Goal: Transaction & Acquisition: Purchase product/service

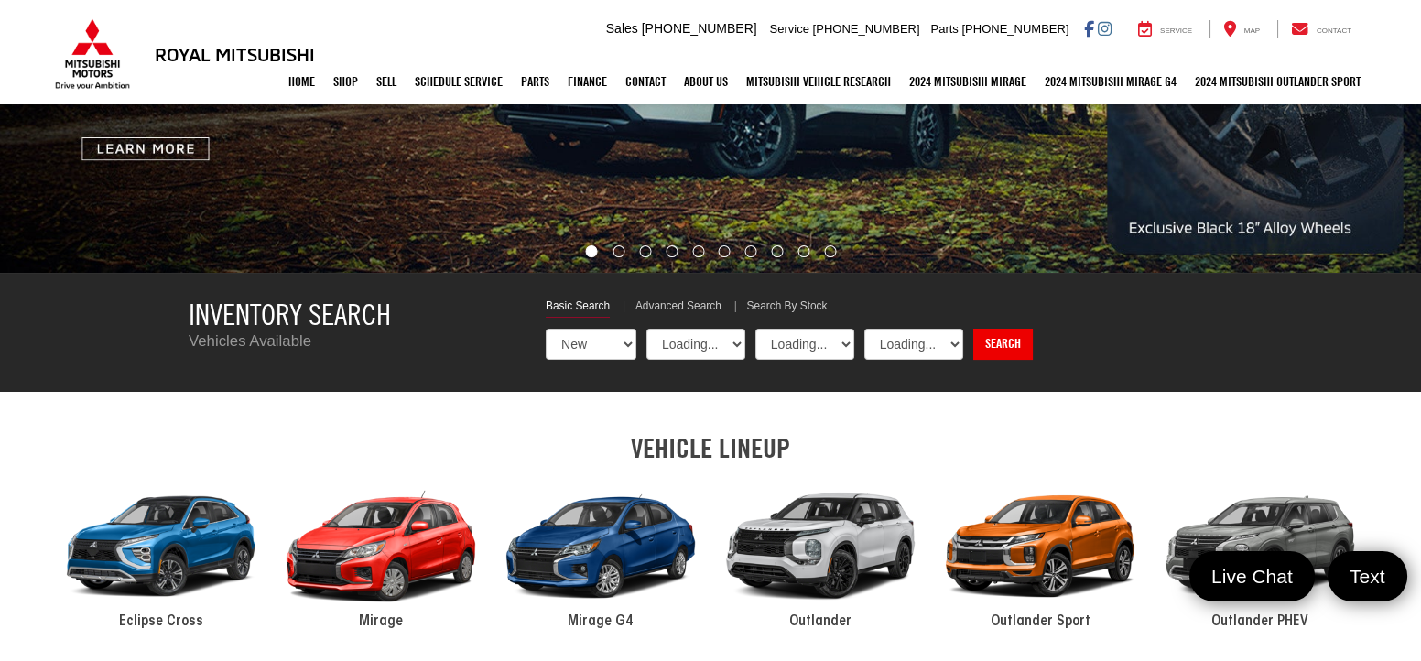
scroll to position [462, 0]
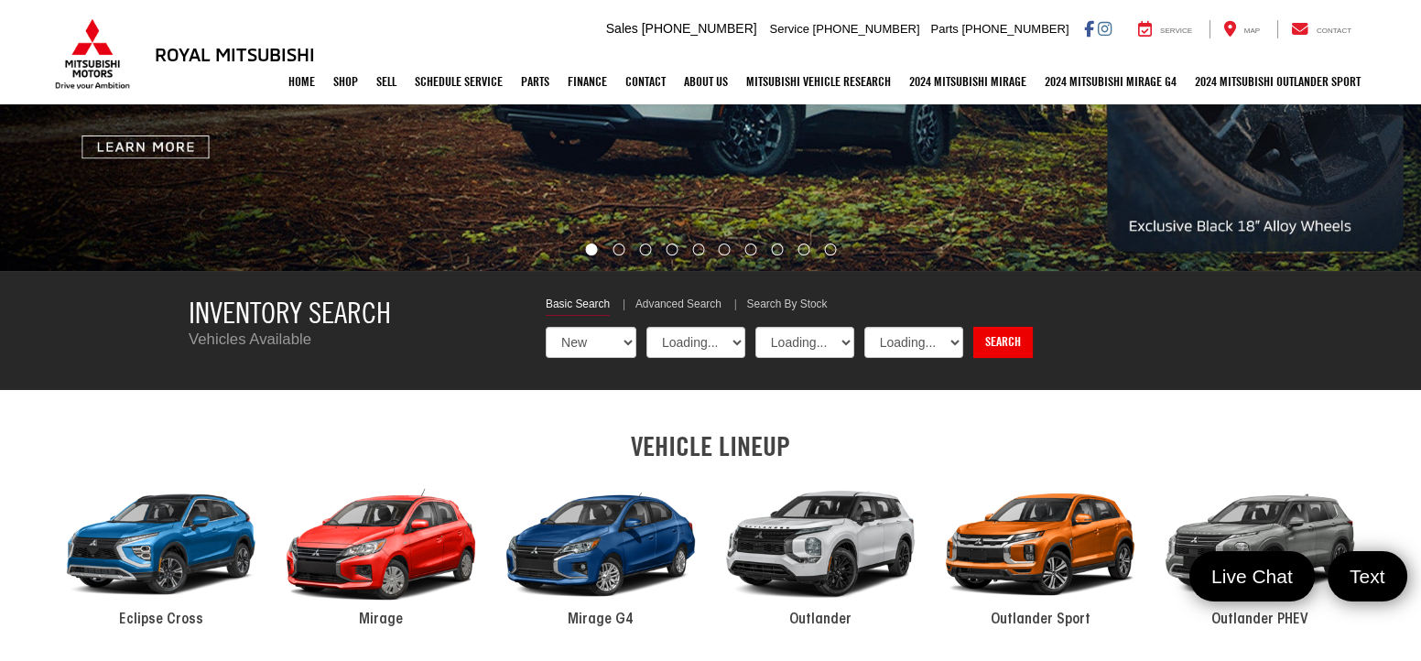
select select "Mitsubishi"
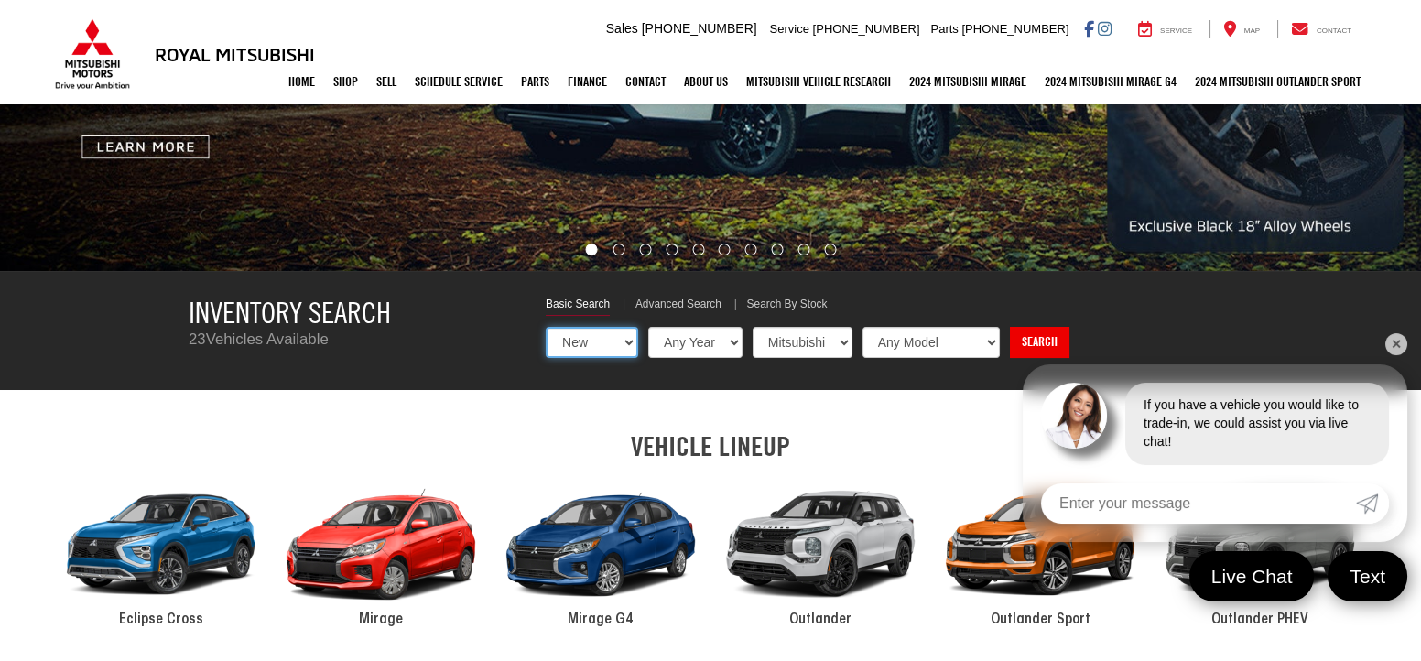
click at [595, 346] on select "New Used Certified" at bounding box center [592, 342] width 92 height 31
select select "Type:U"
click at [546, 327] on select "New Used Certified" at bounding box center [592, 342] width 92 height 31
select select "Choose Year from the dropdown"
select select "Choose Make from the dropdown"
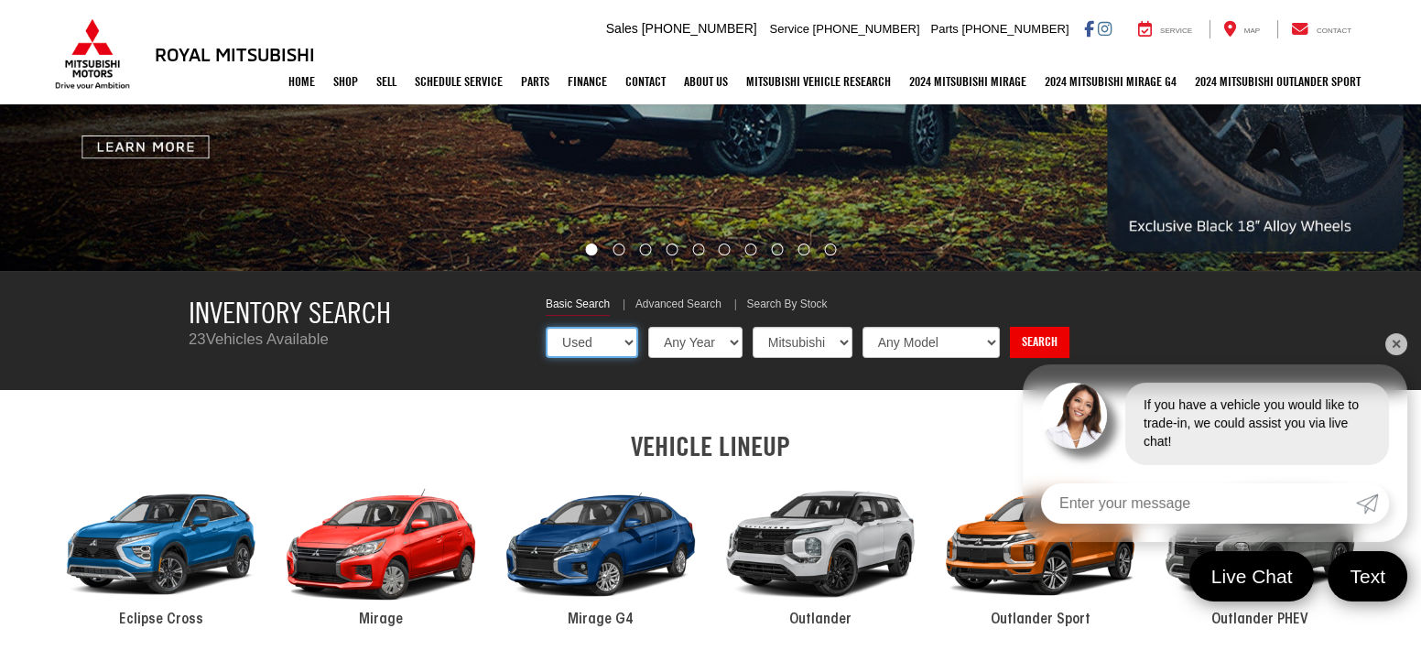
select select "Choose Model from the dropdown"
click at [701, 353] on select "Any Year [DATE] 2024 2023 2022 2021 2020 2019" at bounding box center [694, 342] width 96 height 31
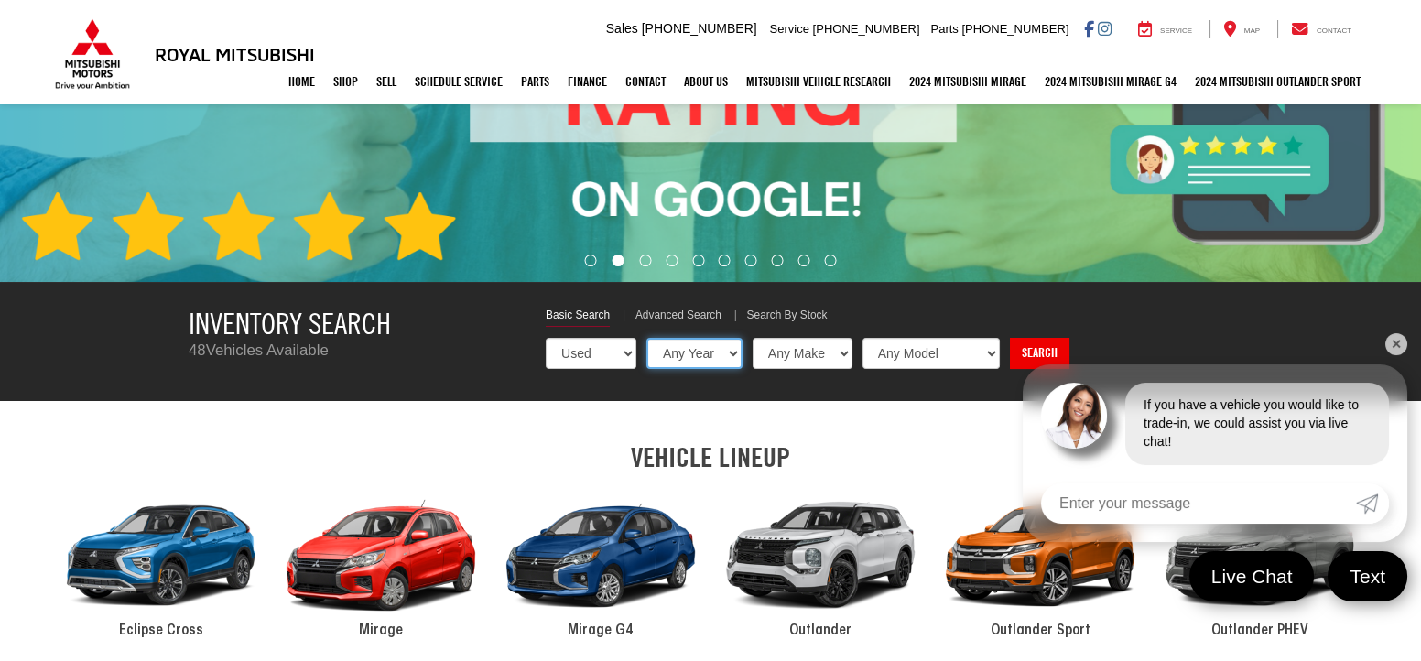
select select "2021"
click at [646, 338] on select "Any Year [DATE] 2024 2023 2022 2021 2020 2019" at bounding box center [694, 353] width 96 height 31
click at [780, 349] on select "Any Make Chevrolet Dodge Ford GMC Nissan Toyota" at bounding box center [802, 353] width 102 height 31
select select "Toyota"
click at [751, 338] on select "Any Make Chevrolet Dodge Ford GMC Nissan Toyota" at bounding box center [802, 353] width 102 height 31
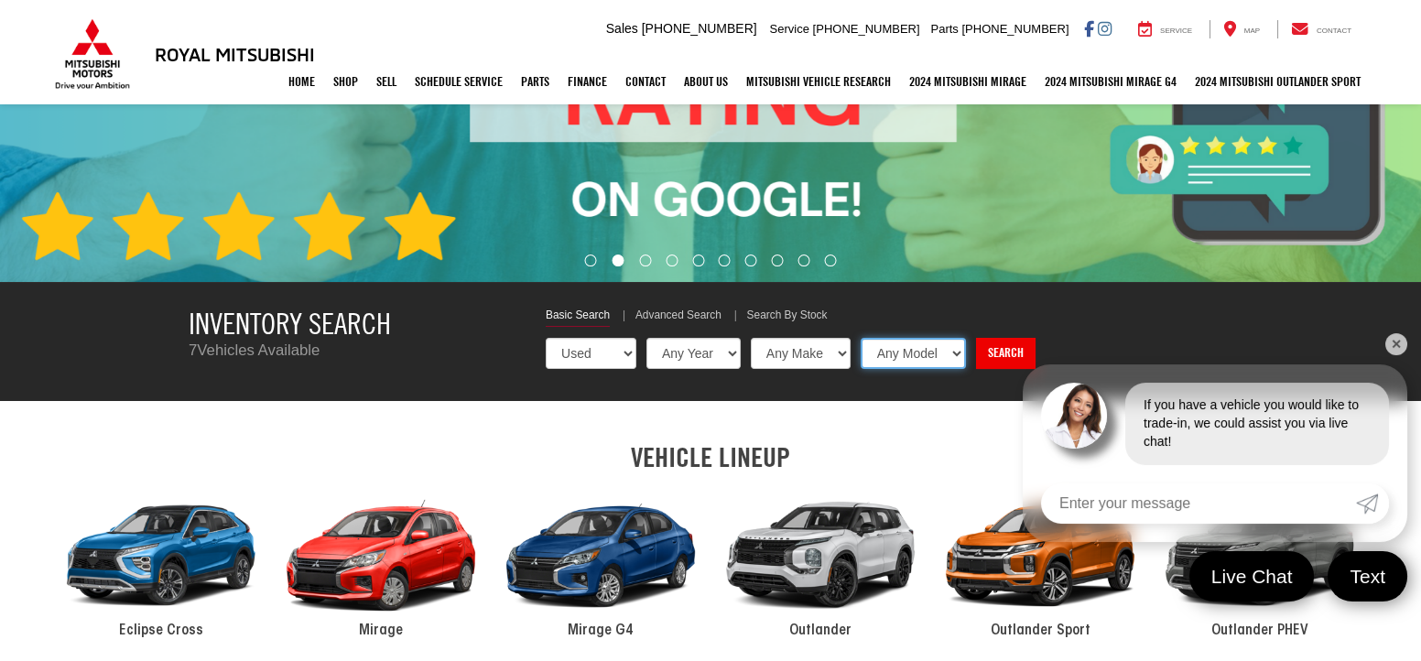
click at [885, 367] on select "Any Model [PERSON_NAME]" at bounding box center [913, 353] width 105 height 31
select select "Camry"
click at [861, 338] on select "Any Model [PERSON_NAME]" at bounding box center [913, 353] width 105 height 31
click at [978, 368] on div "New Used Certified Any Year [DATE] 2021 Any Make Toyota Any Model Camry Sienna …" at bounding box center [889, 357] width 687 height 38
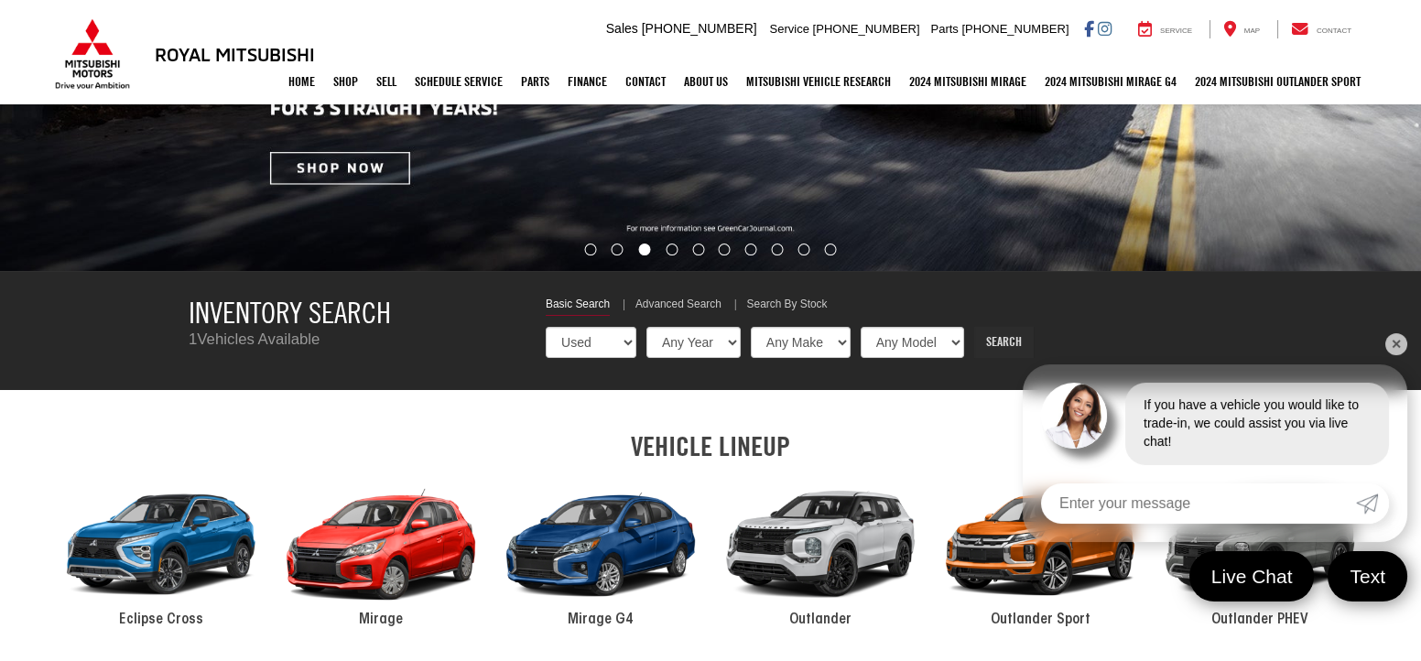
click at [990, 350] on link "Search" at bounding box center [1004, 342] width 60 height 31
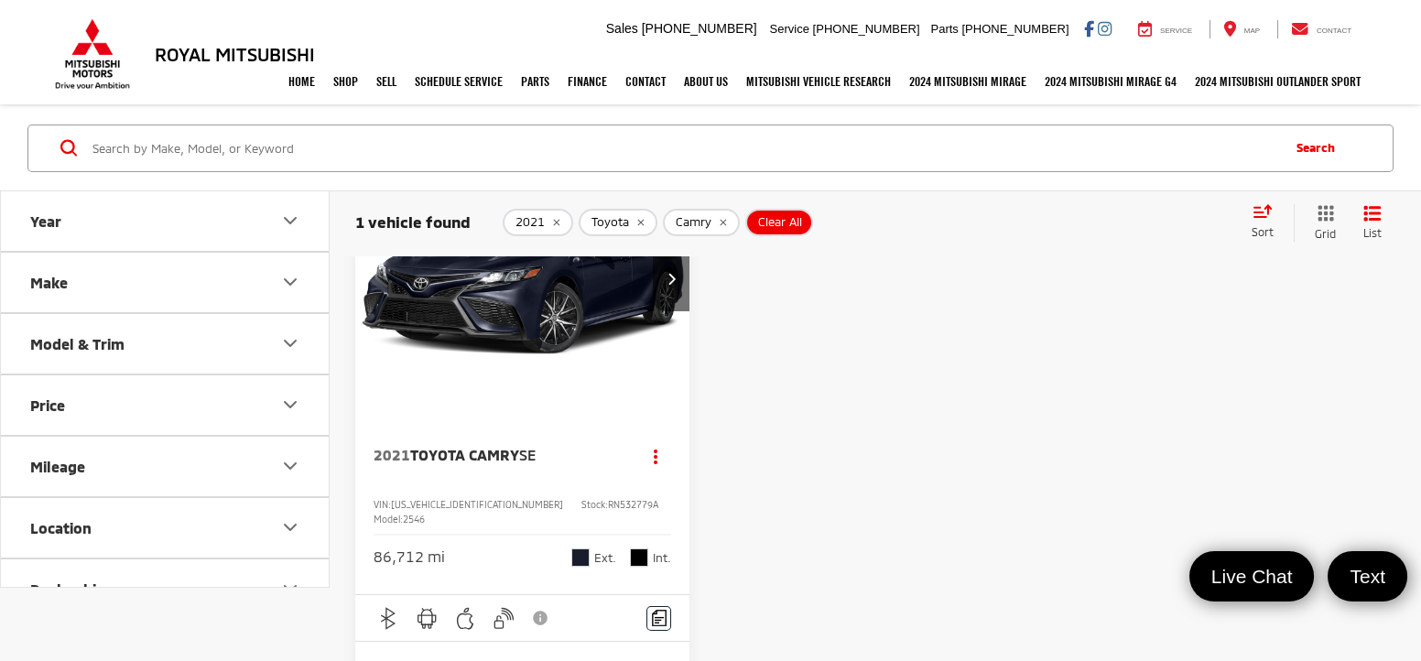
scroll to position [89, 0]
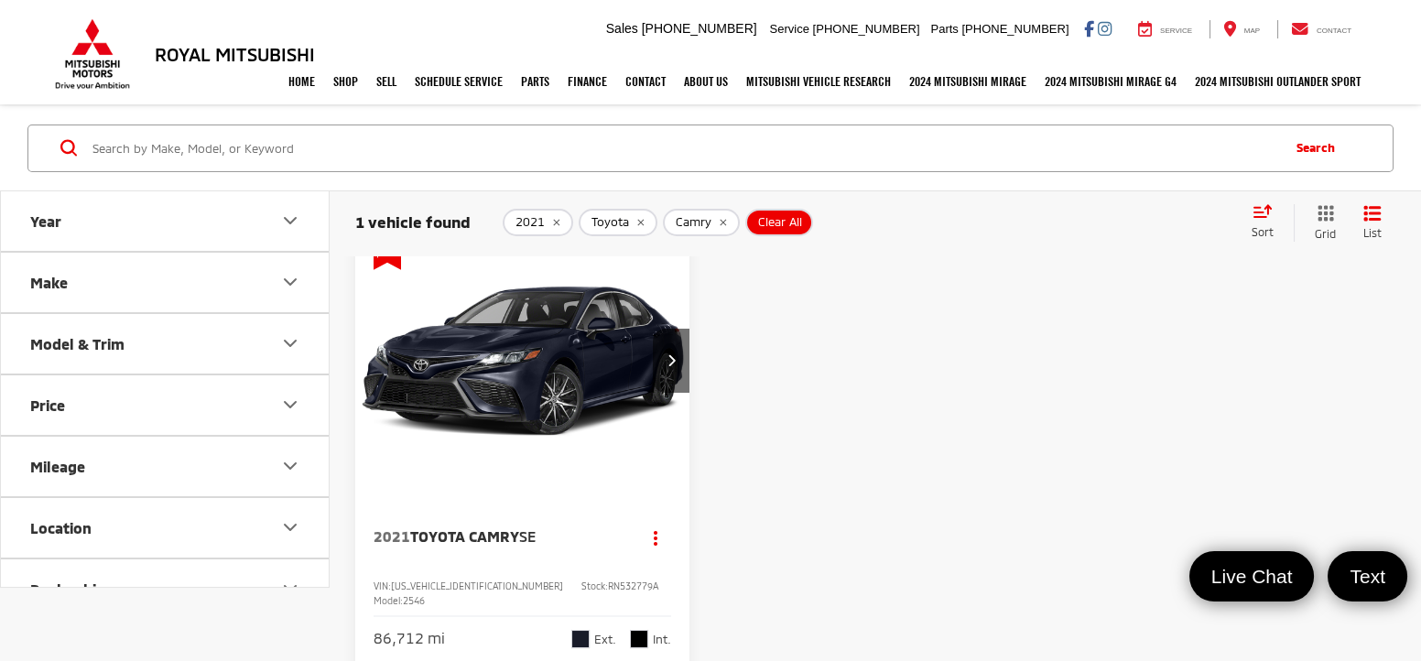
click at [535, 377] on img "2021 Toyota Camry SE 0" at bounding box center [522, 361] width 337 height 253
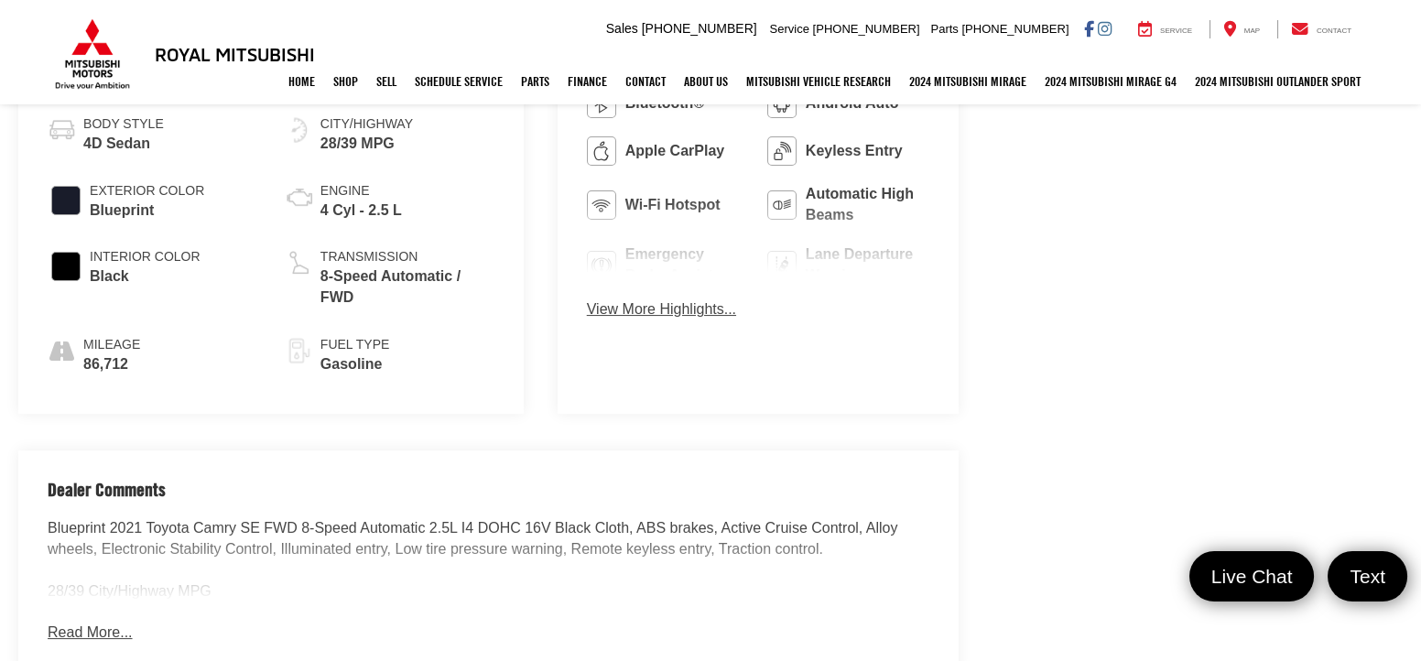
scroll to position [1013, 0]
click at [587, 300] on button "View More Highlights..." at bounding box center [661, 309] width 149 height 21
